Goal: Information Seeking & Learning: Learn about a topic

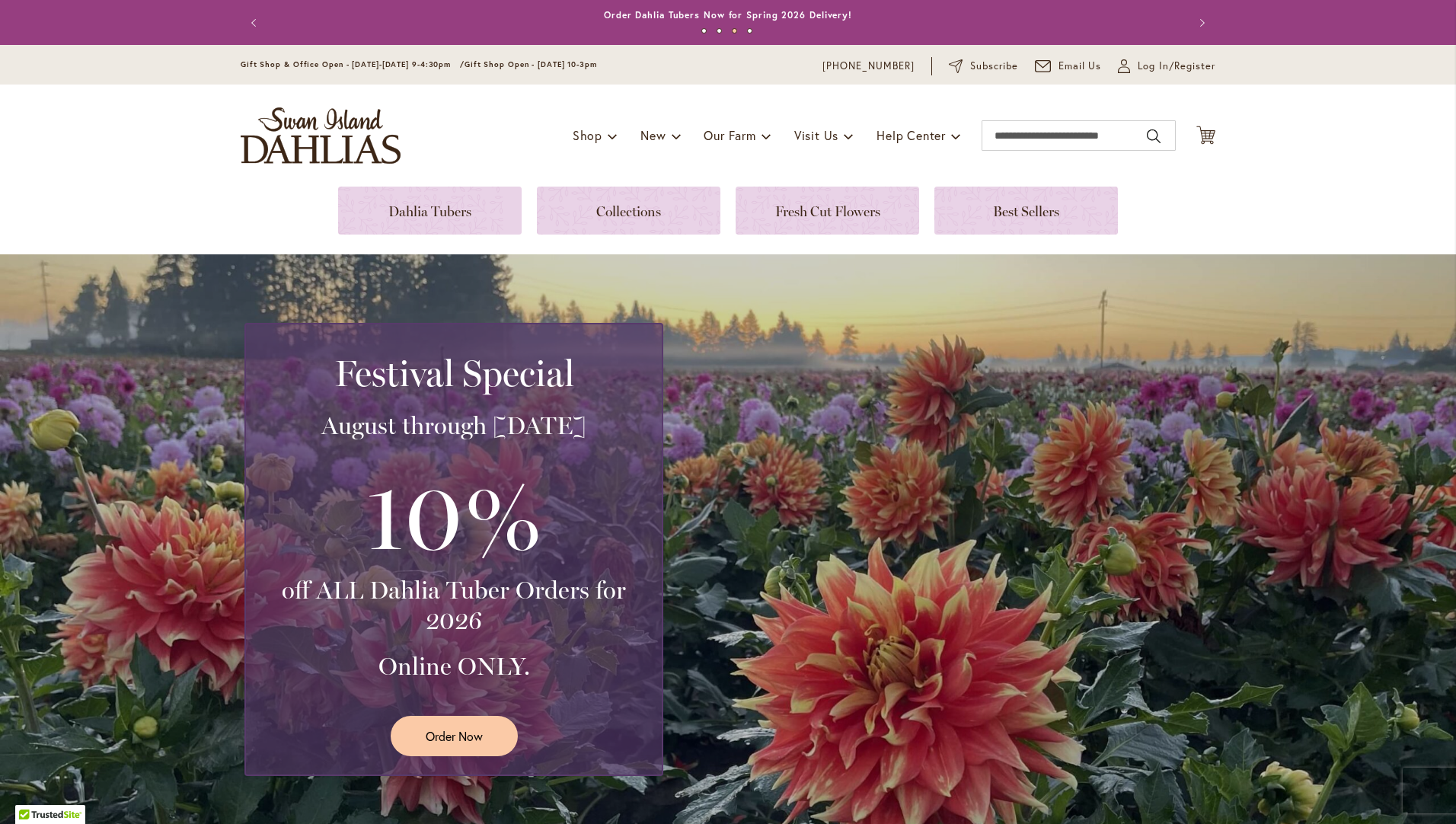
click at [980, 548] on div "Festival Special August through [DATE] 10% off ALL Dahlia Tuber Orders for 2026…" at bounding box center [732, 550] width 975 height 453
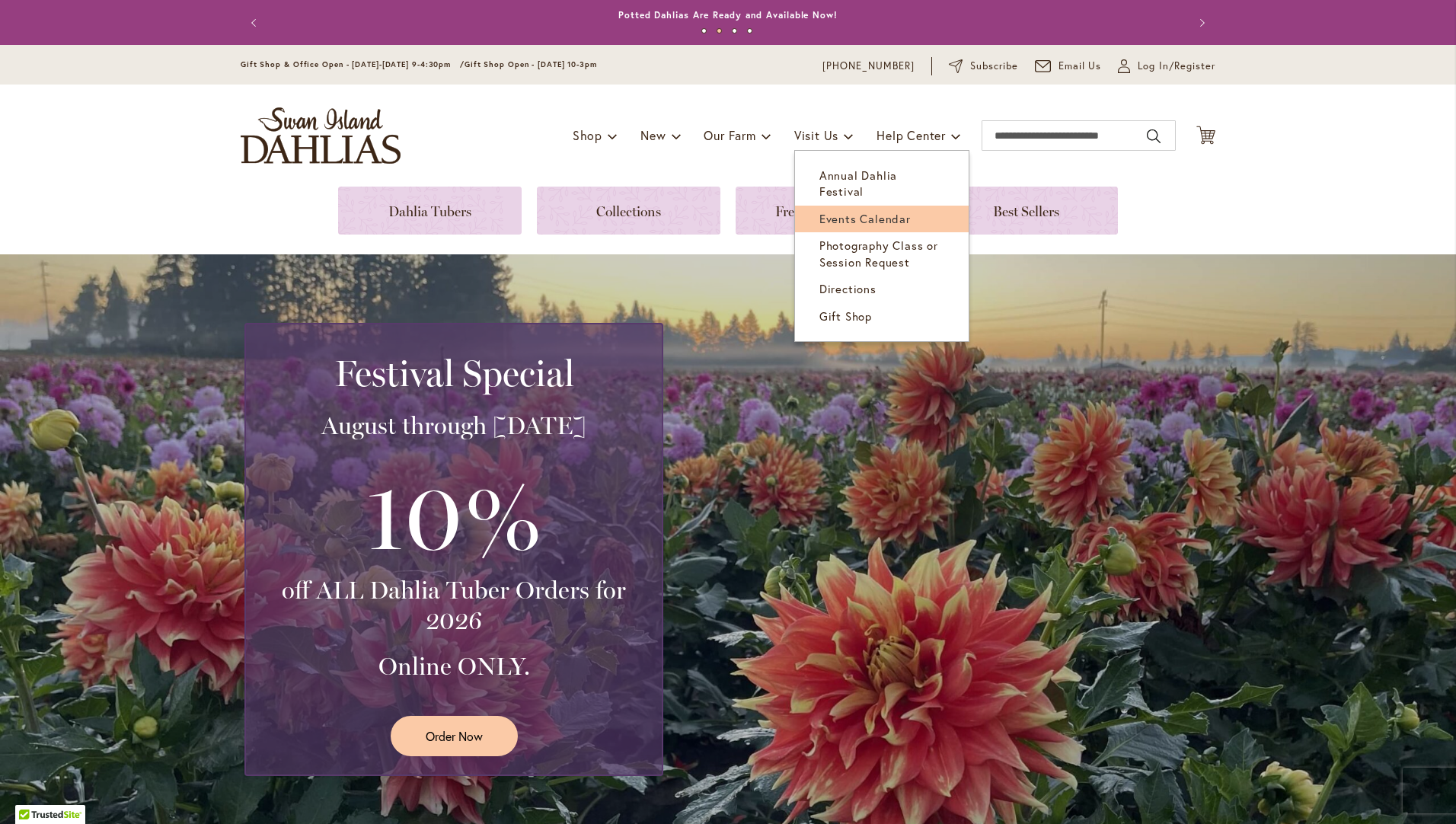
click at [828, 211] on span "Events Calendar" at bounding box center [864, 219] width 91 height 15
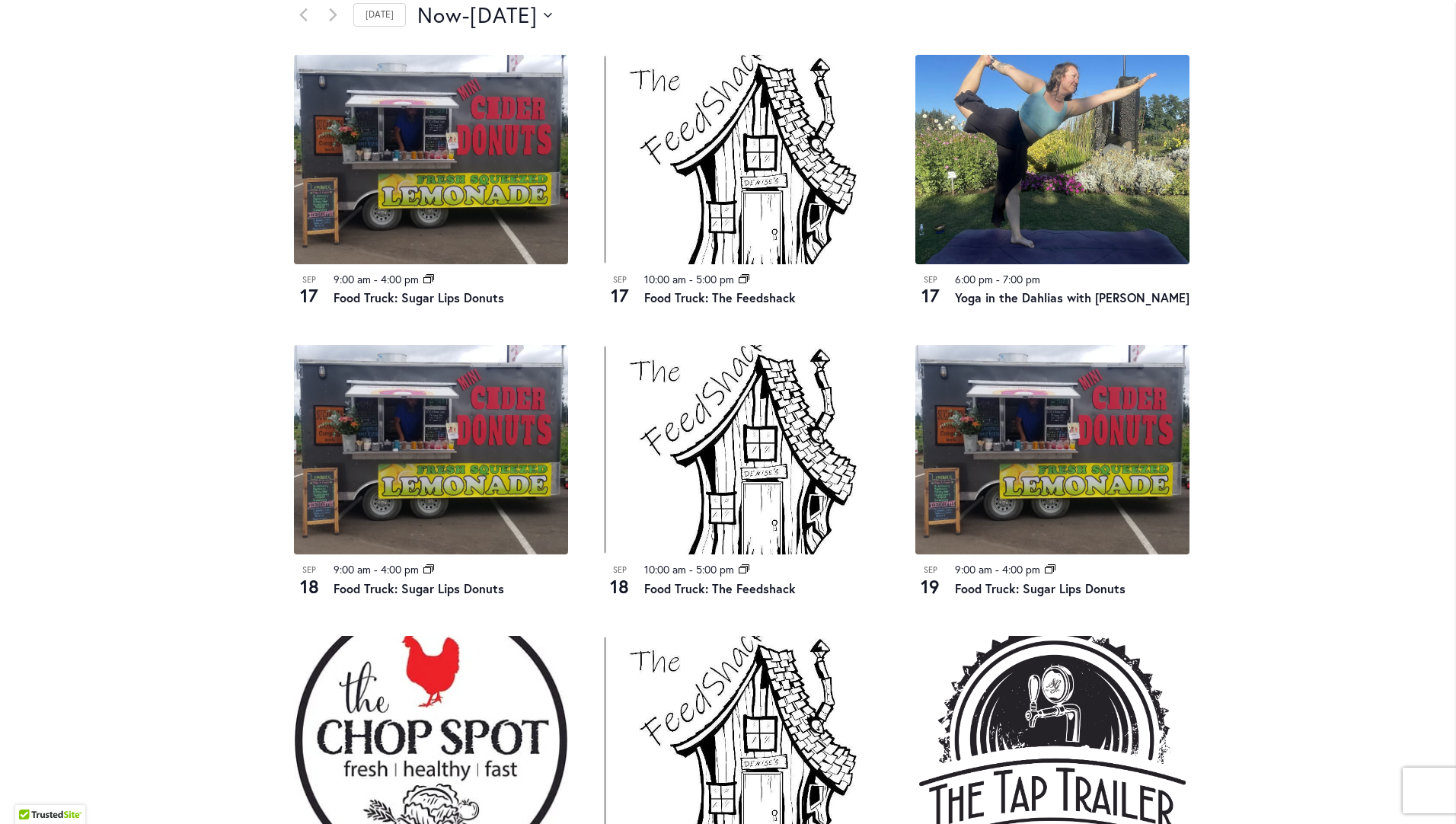
scroll to position [914, 0]
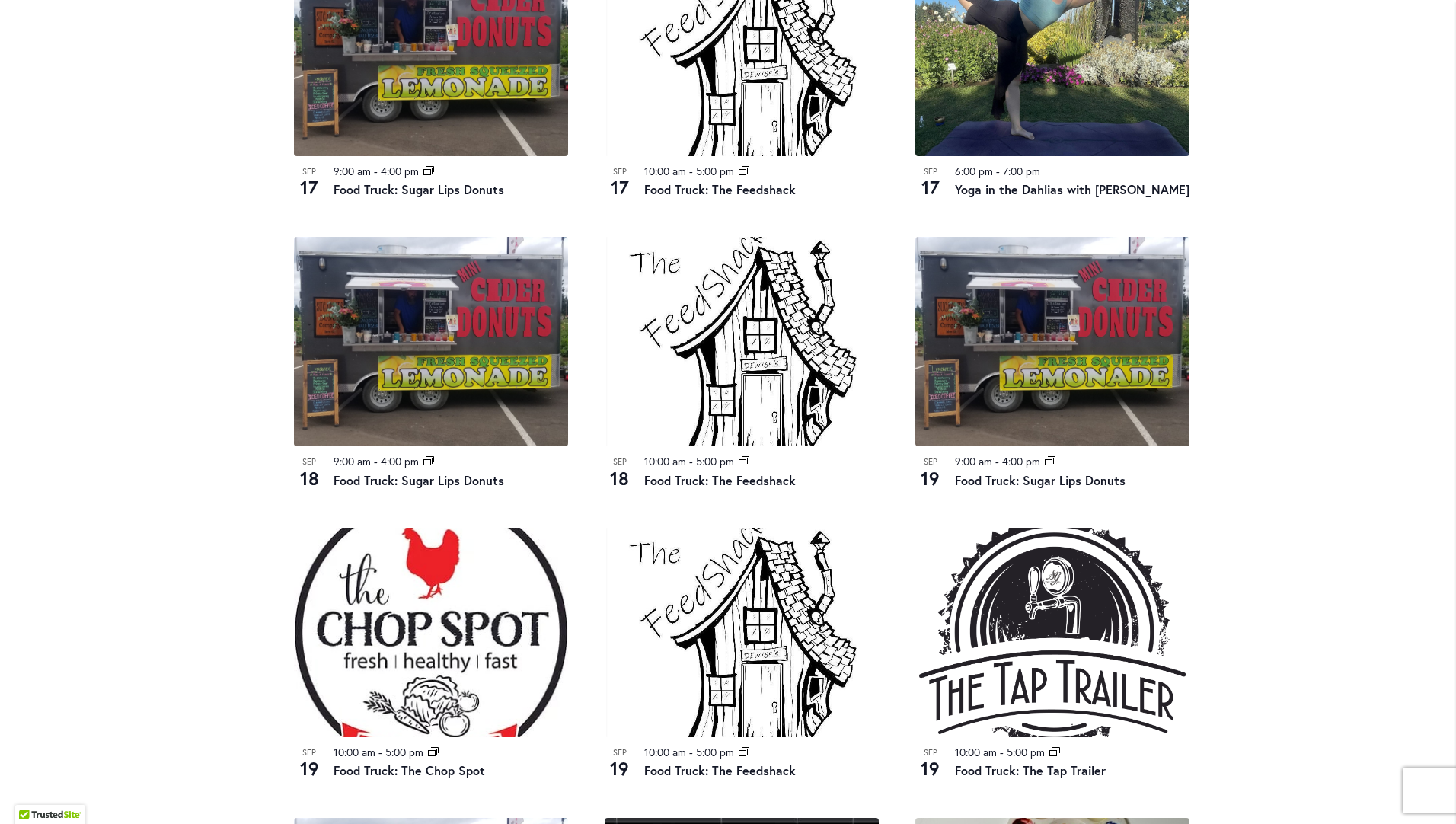
click at [1263, 332] on div "Skip to Content Gift Shop & Office Open - [DATE]-[DATE] 9-4:30pm / Gift Shop Op…" at bounding box center [728, 291] width 1456 height 2321
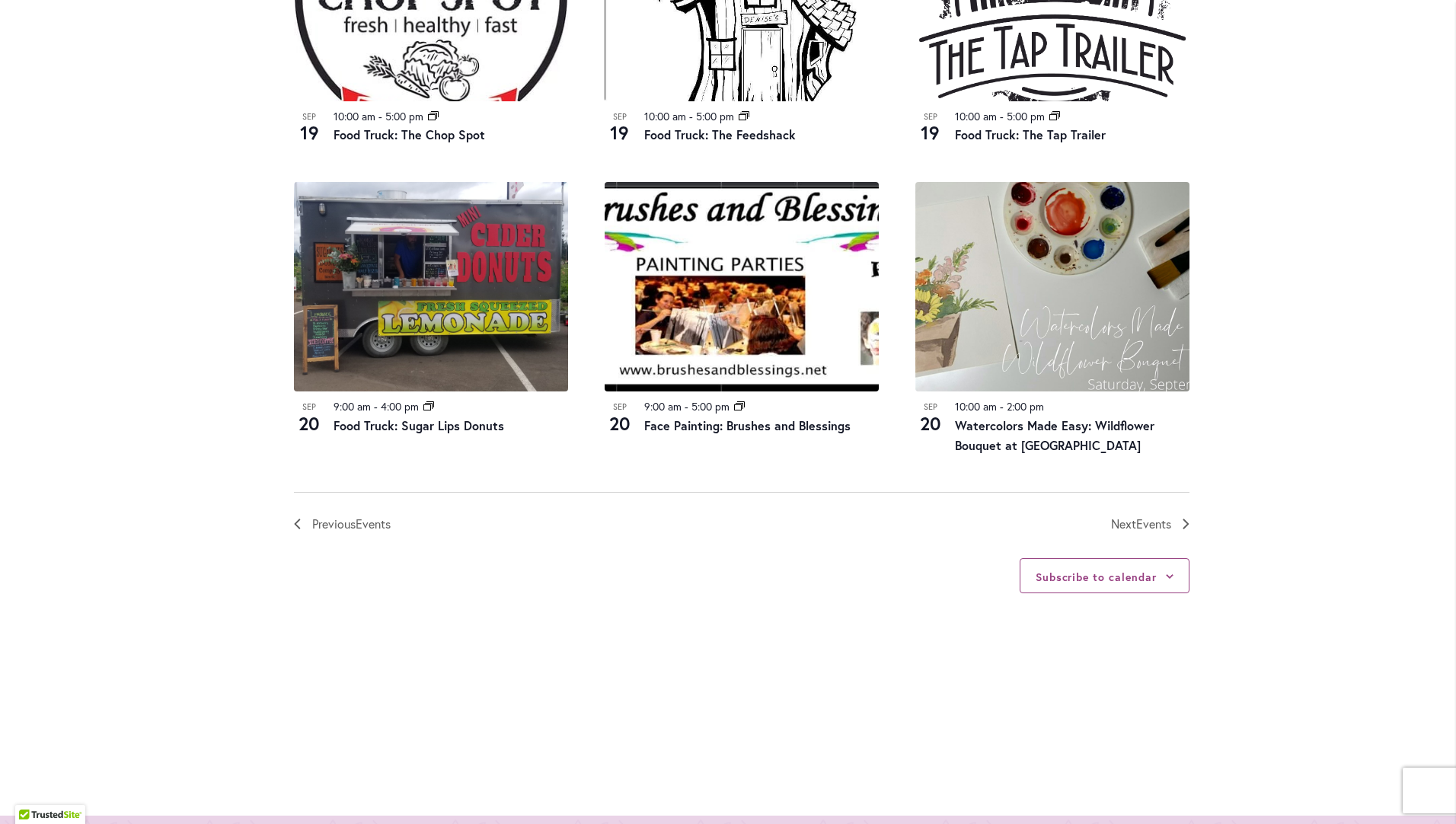
scroll to position [1523, 0]
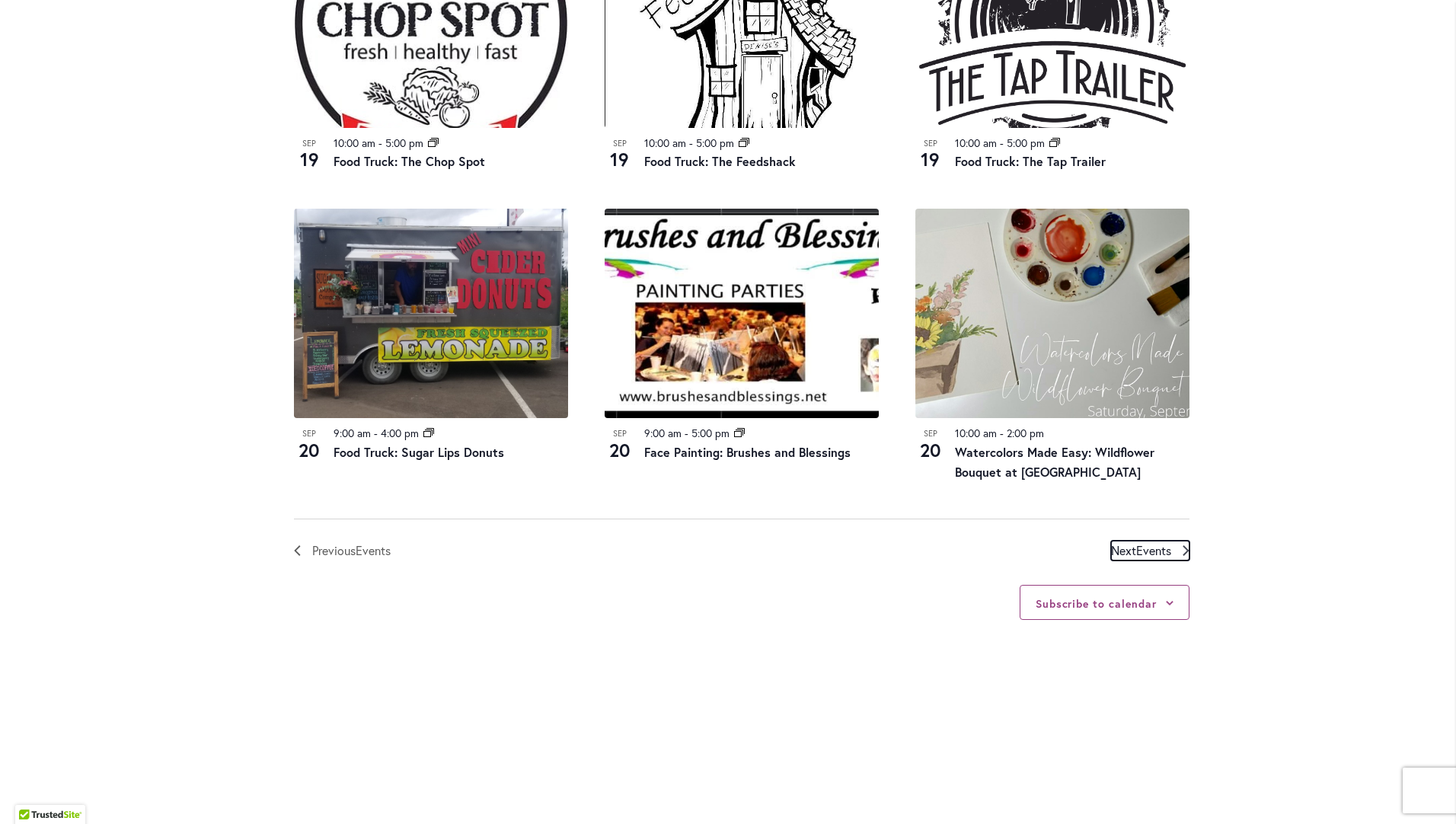
click at [1140, 552] on span "Events" at bounding box center [1154, 550] width 35 height 16
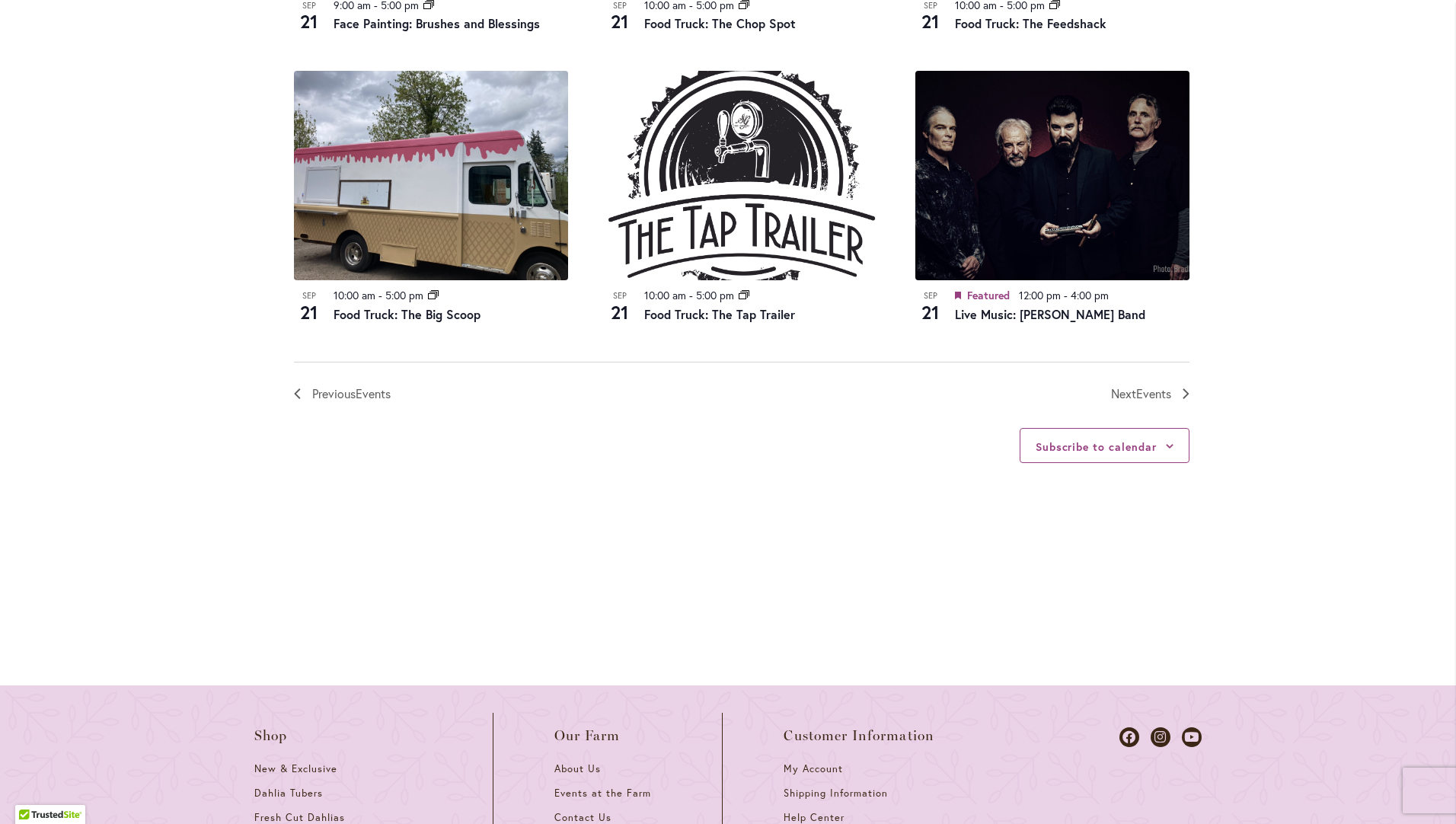
scroll to position [1679, 0]
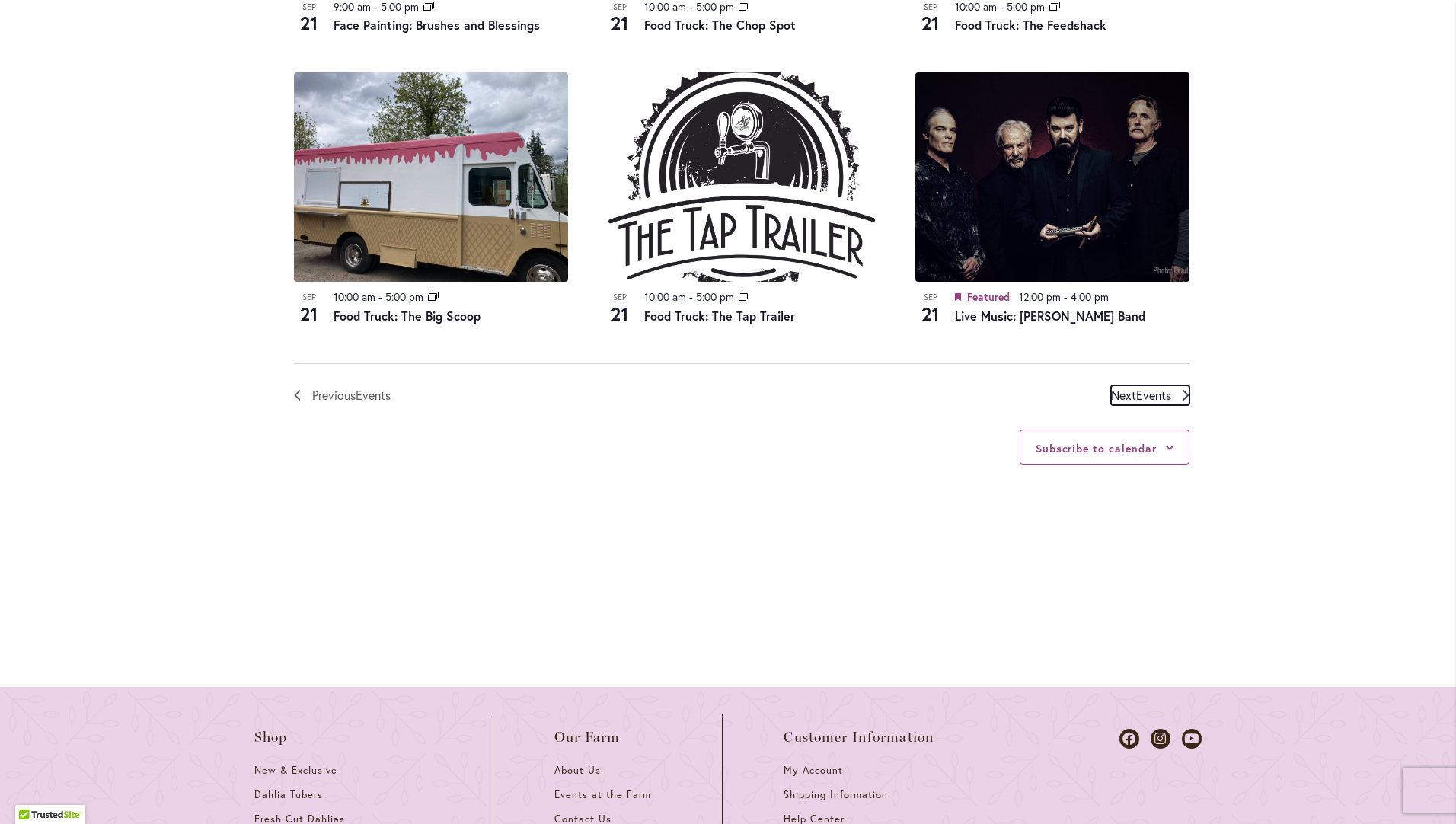
click at [1148, 399] on span "Events" at bounding box center [1154, 395] width 35 height 16
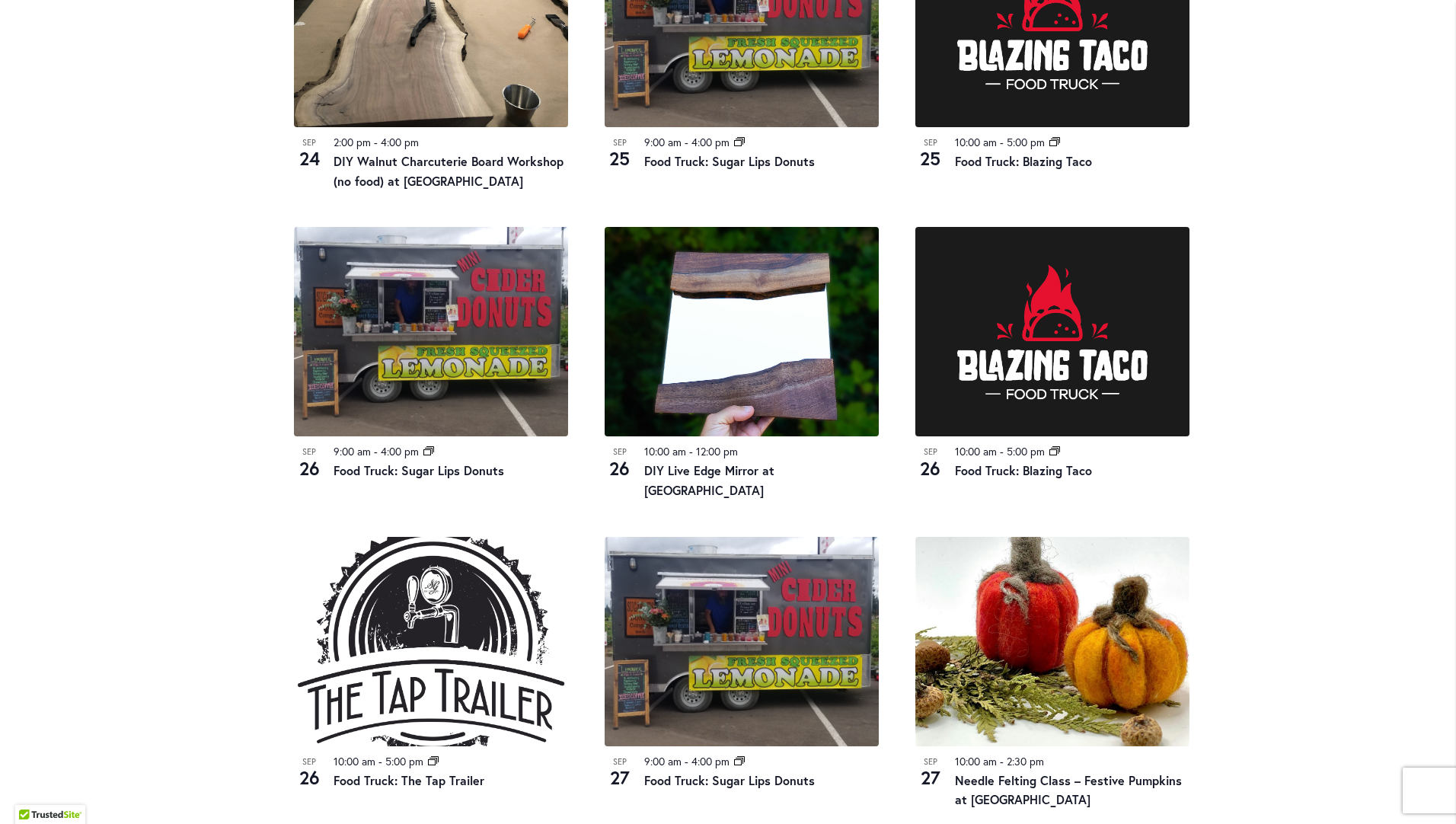
scroll to position [1284, 0]
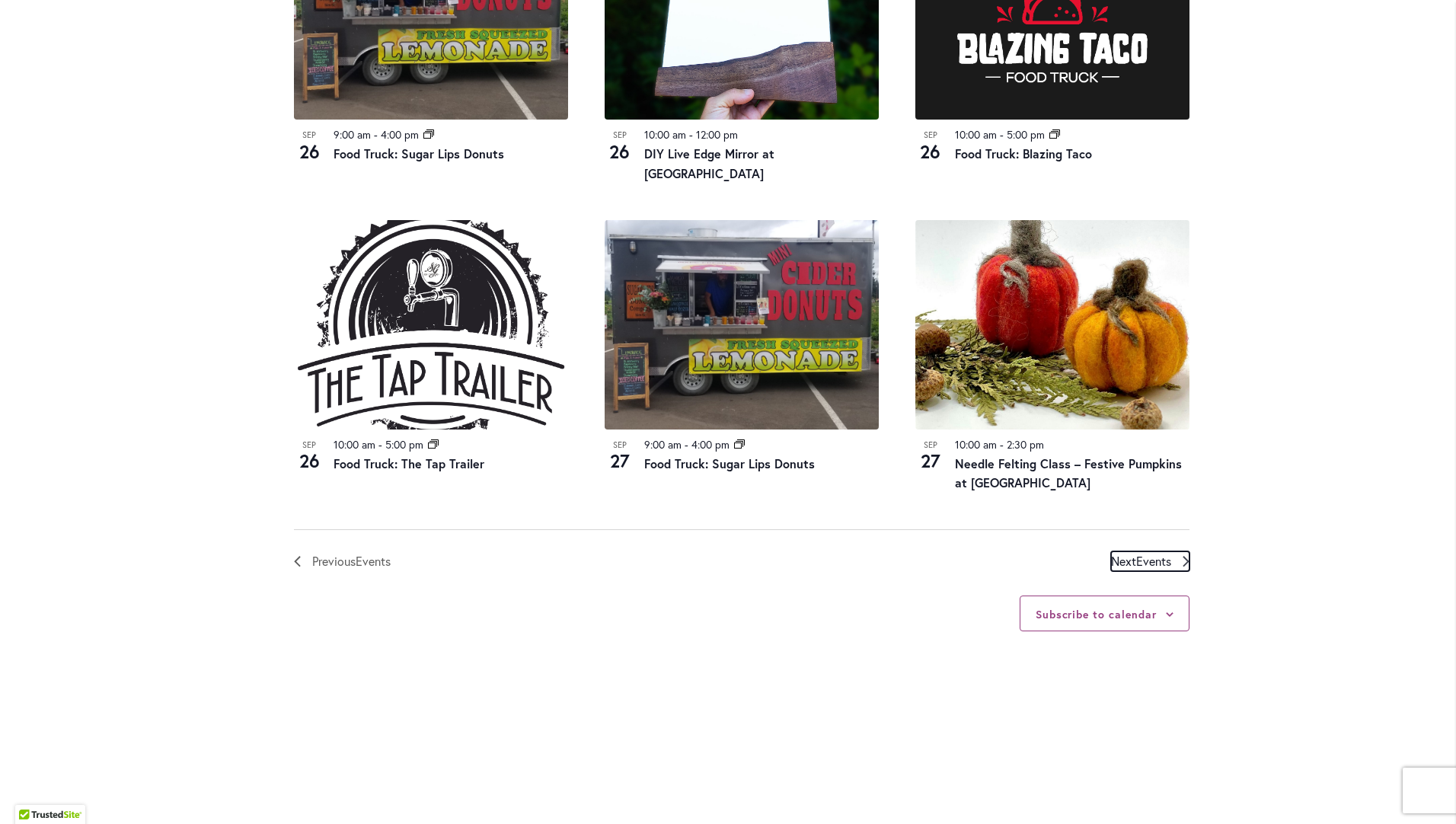
click at [1162, 553] on span "Events" at bounding box center [1154, 561] width 35 height 16
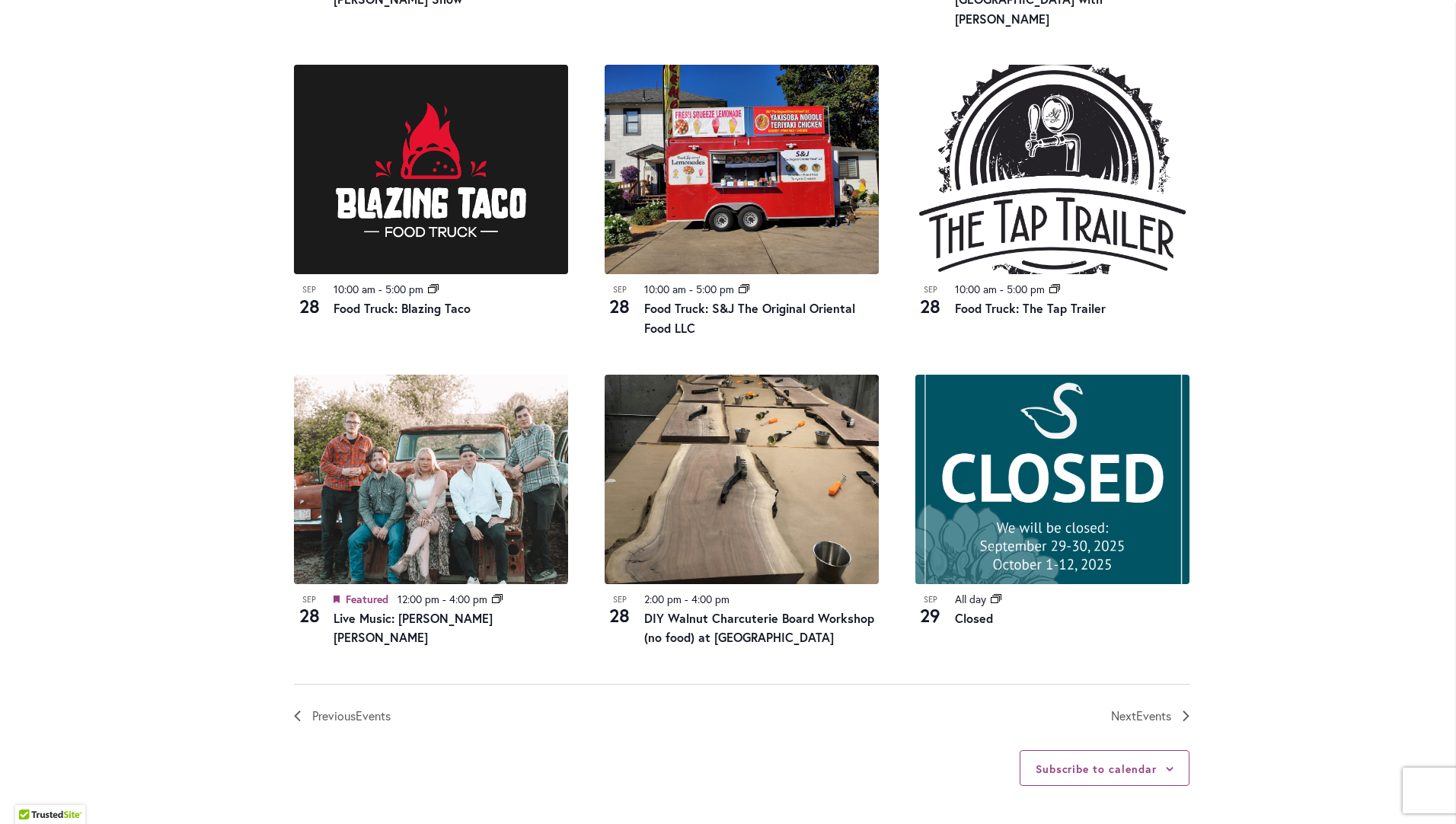
scroll to position [1437, 0]
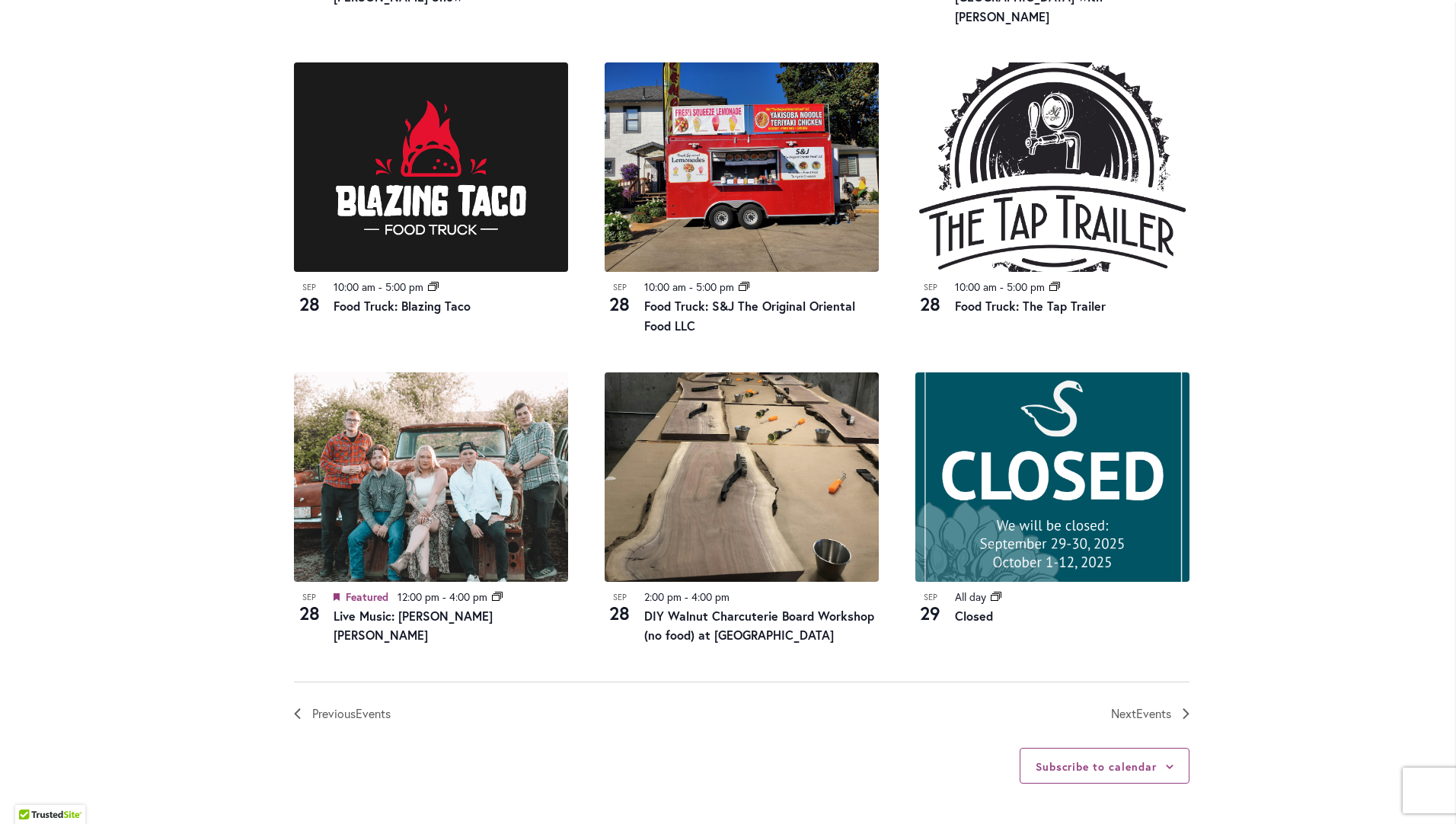
click at [862, 723] on div "Subscribe to calendar Google Calendar iCalendar Outlook 365 Outlook Live Export…" at bounding box center [741, 766] width 895 height 85
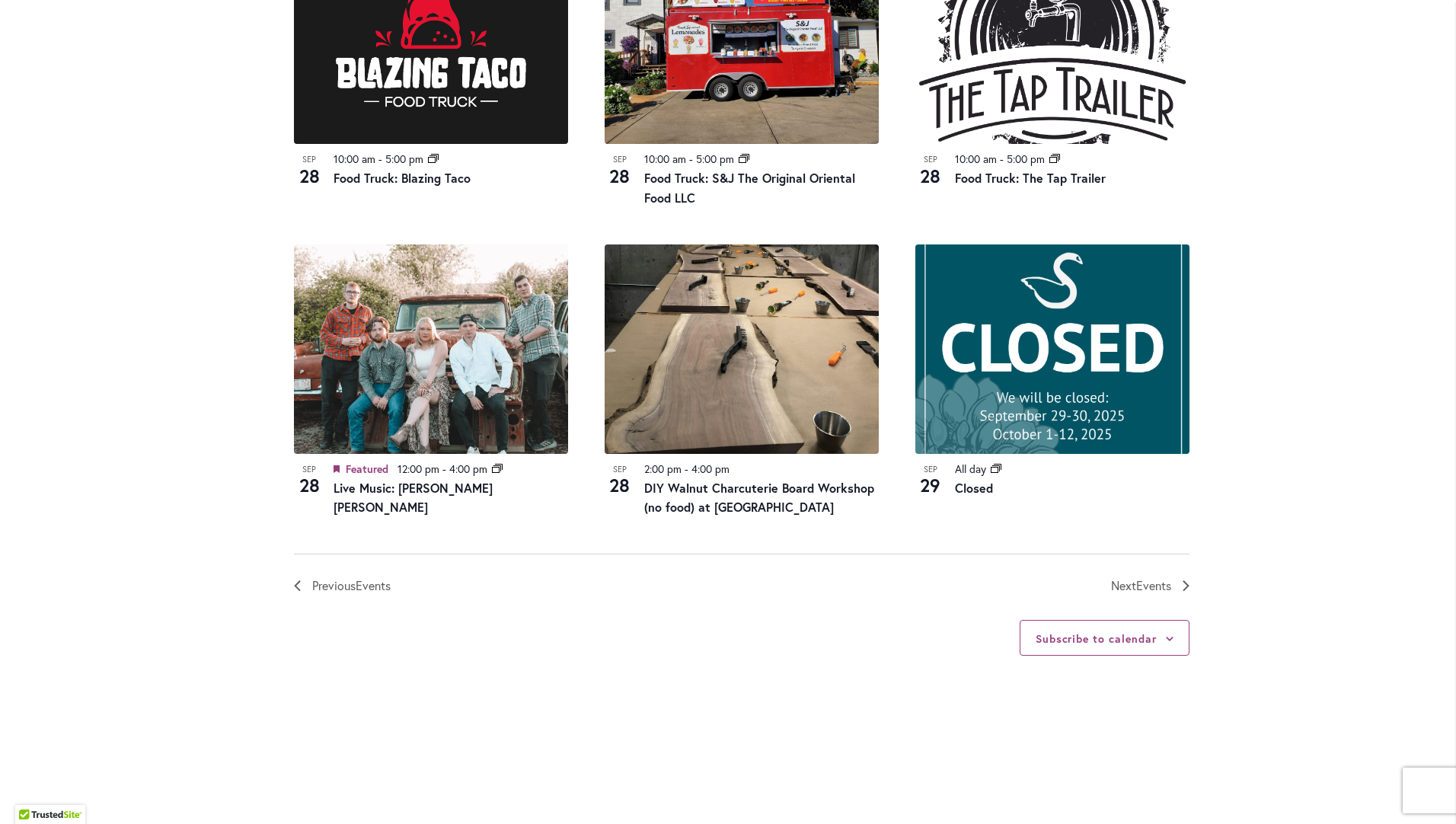
scroll to position [1643, 0]
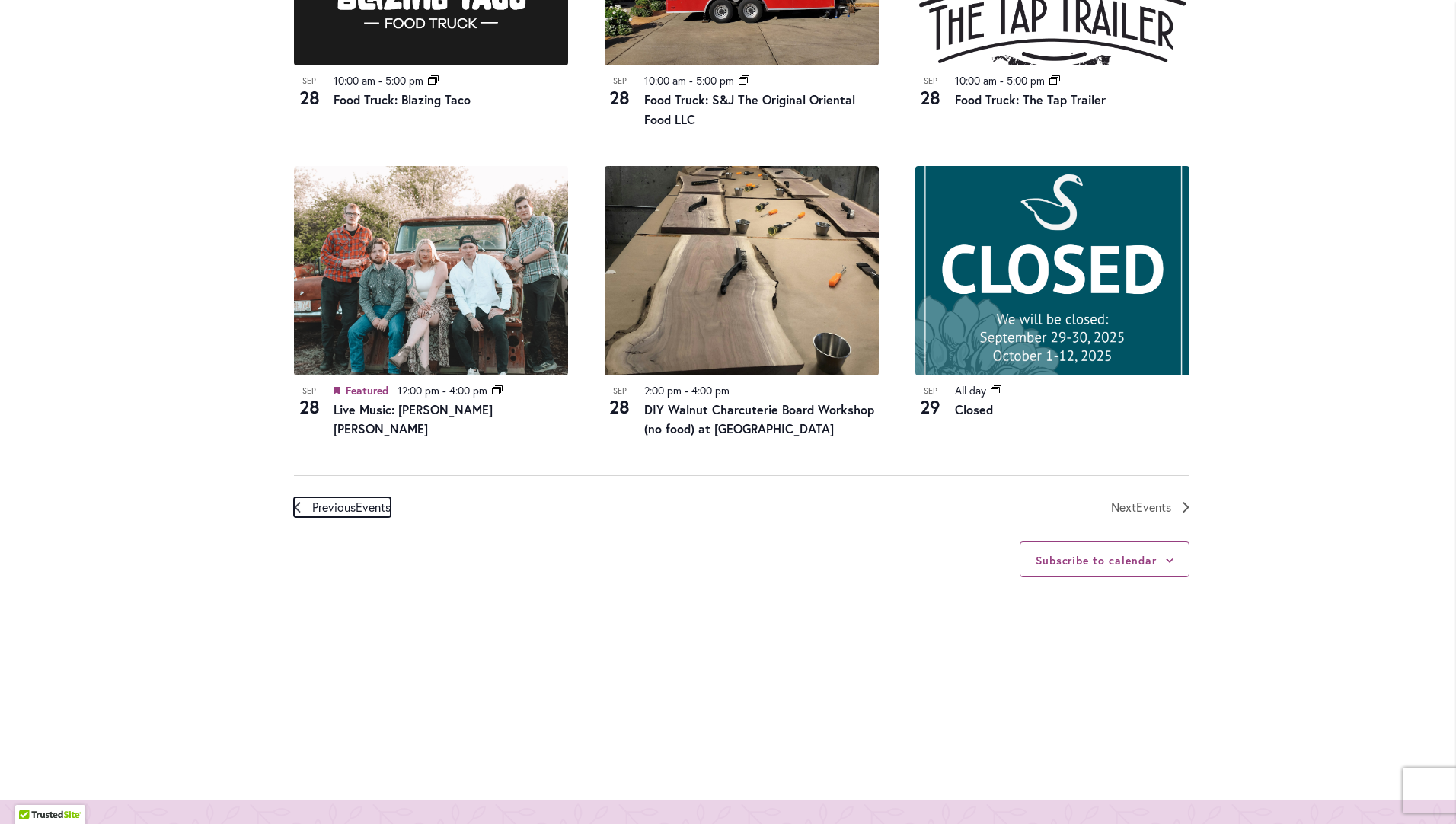
click at [294, 502] on icon "Previous Events" at bounding box center [297, 506] width 7 height 10
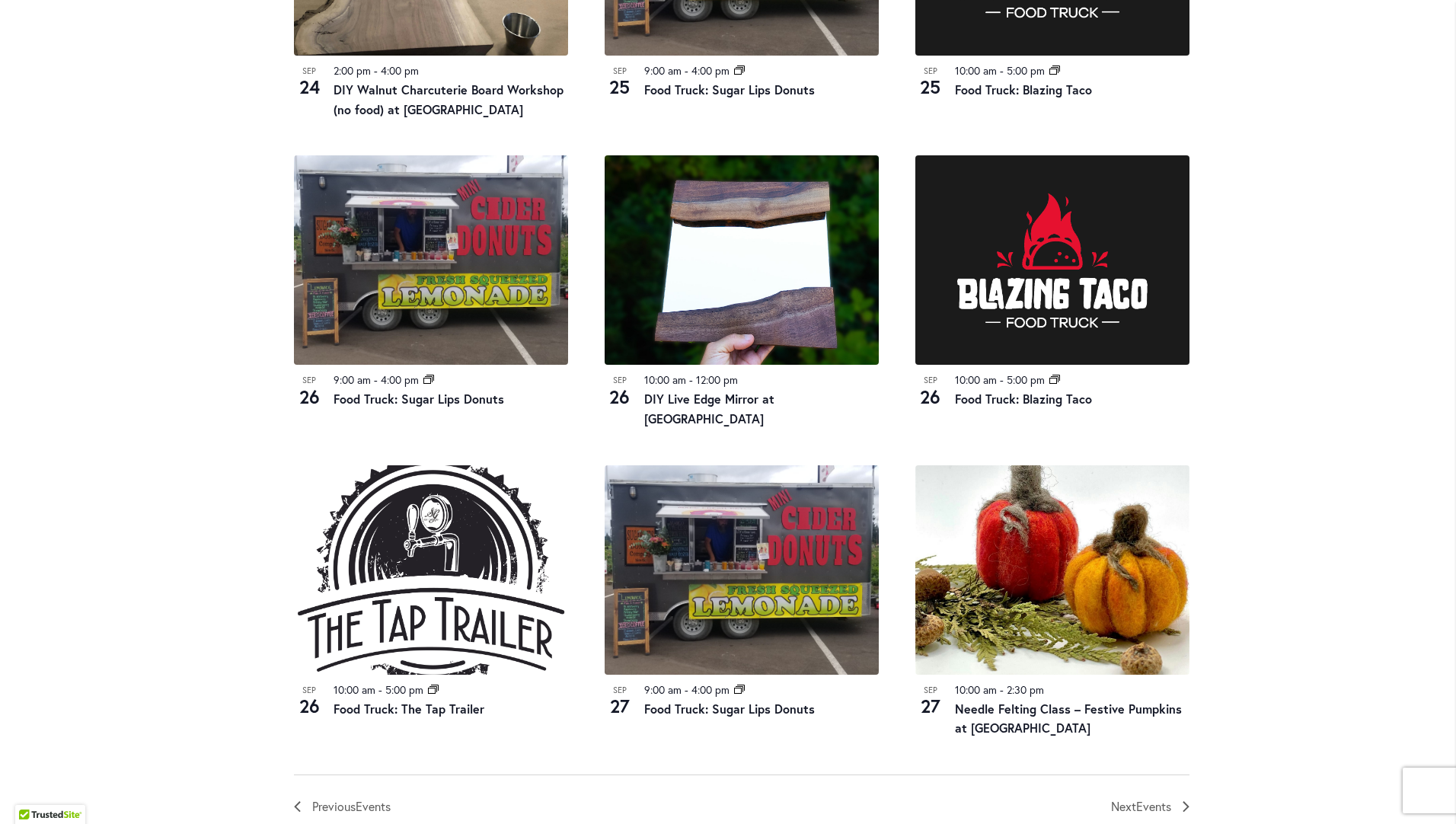
scroll to position [1437, 0]
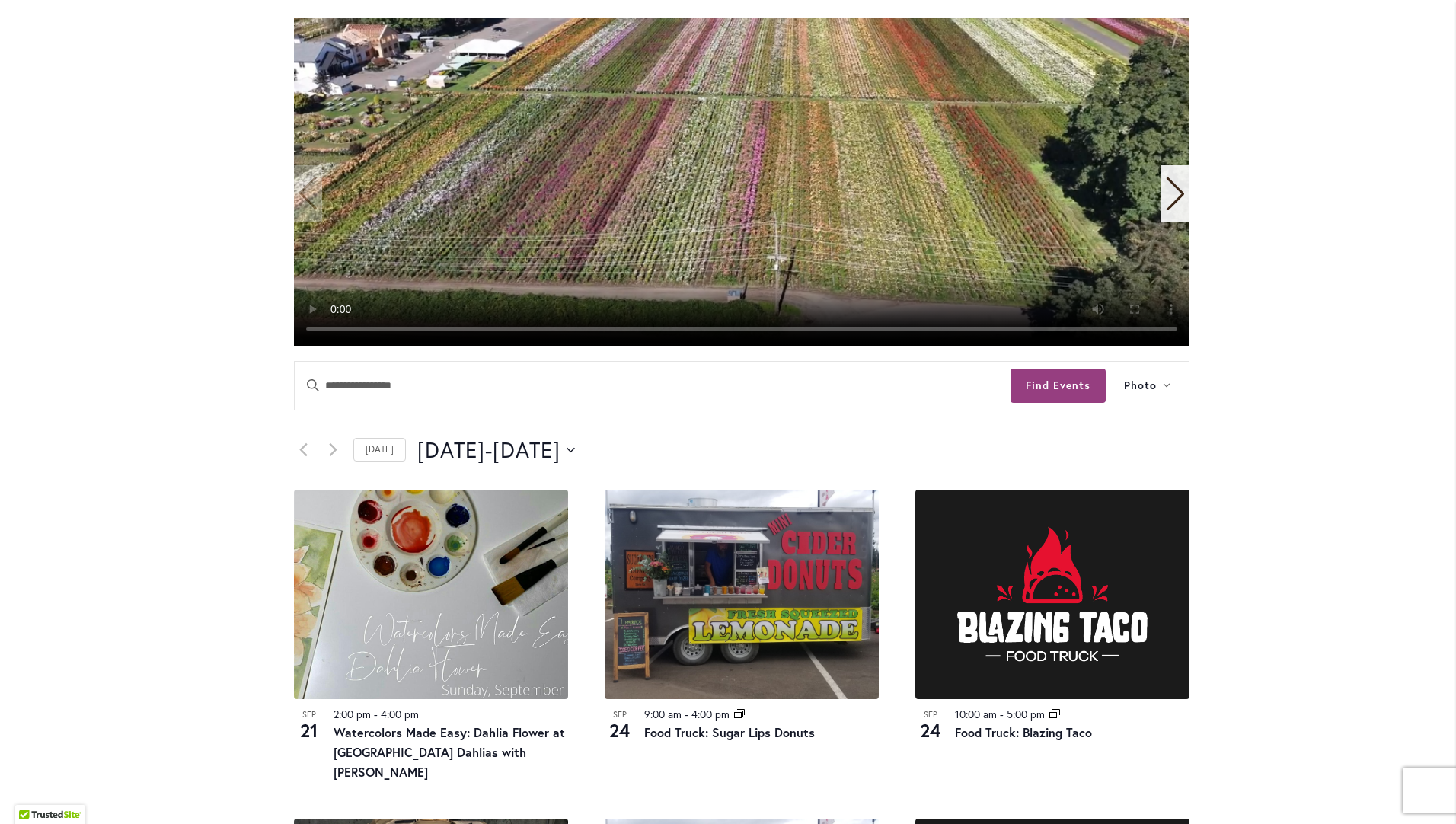
scroll to position [66, 0]
